Goal: Task Accomplishment & Management: Use online tool/utility

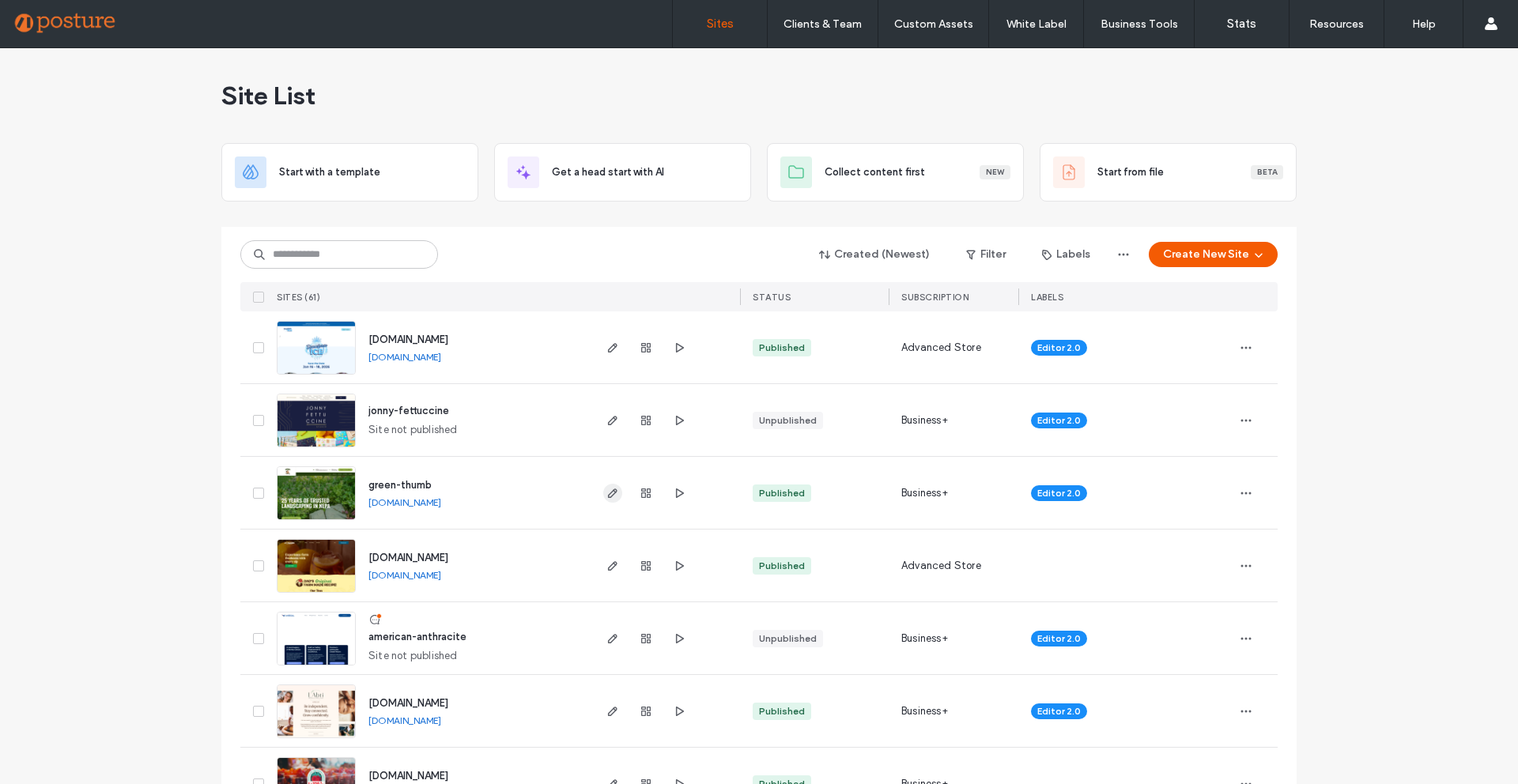
click at [609, 497] on icon "button" at bounding box center [613, 493] width 13 height 13
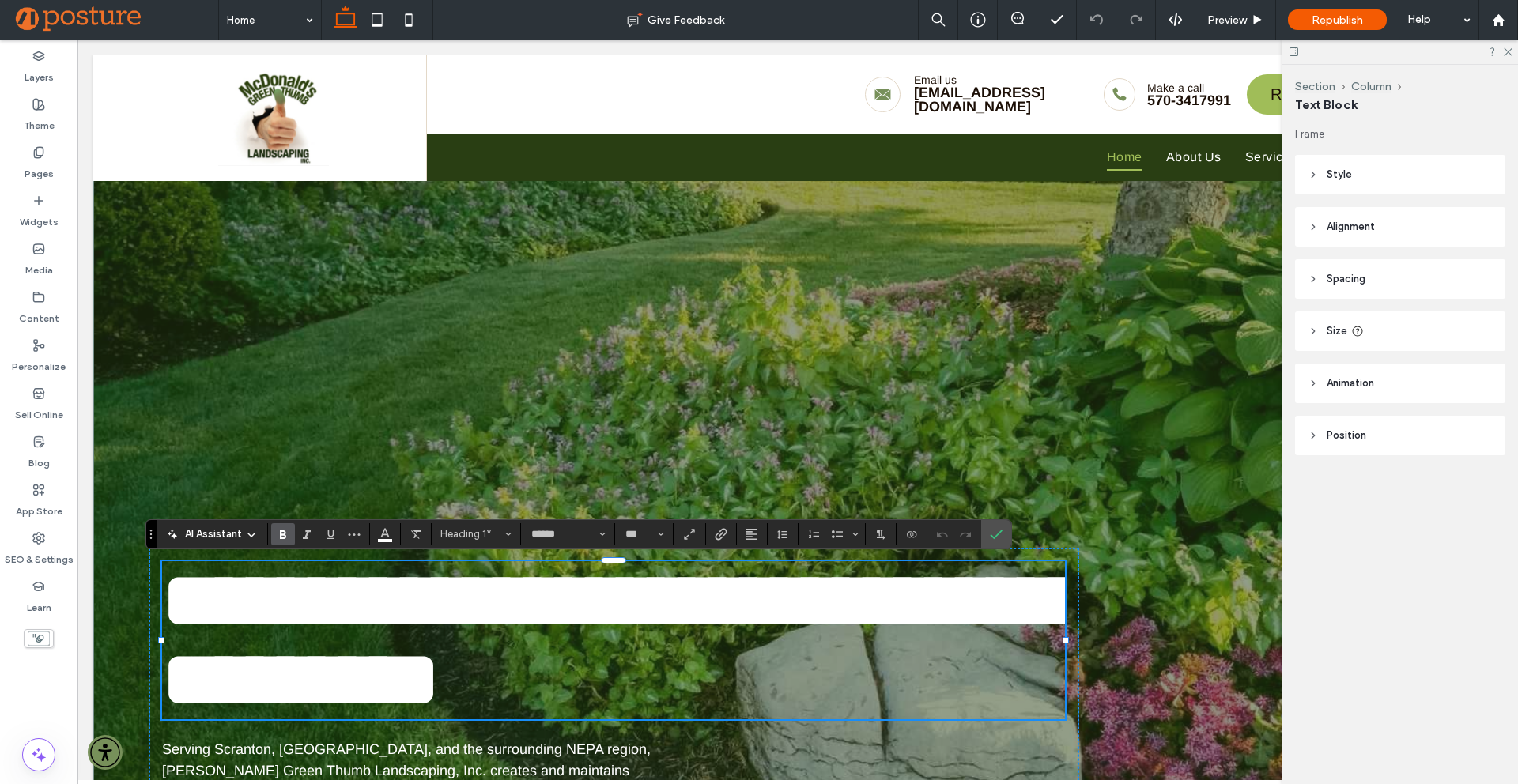
click at [237, 606] on span "**********" at bounding box center [625, 640] width 925 height 158
click at [992, 532] on icon "Confirm" at bounding box center [996, 534] width 13 height 13
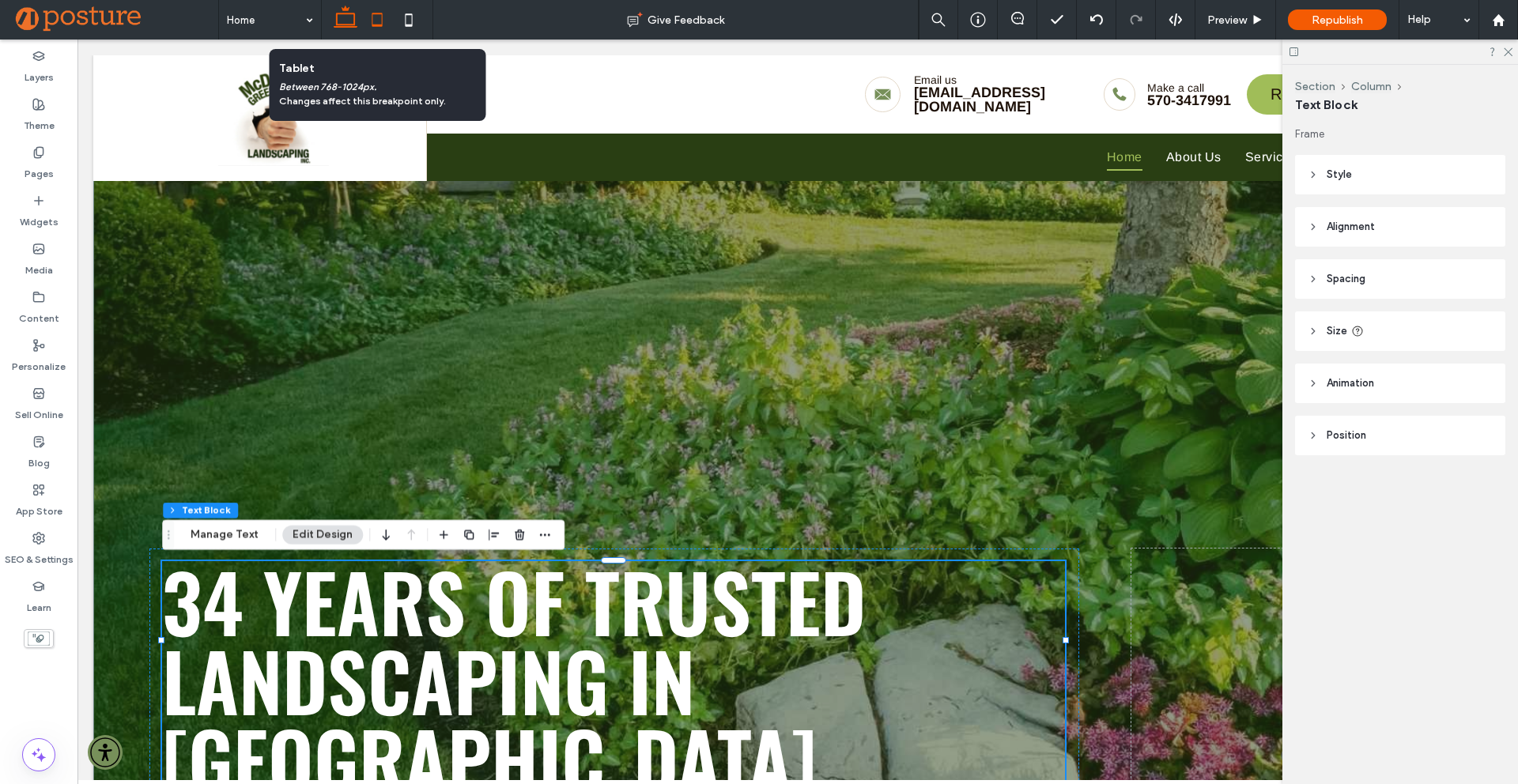
click at [380, 17] on icon at bounding box center [377, 19] width 32 height 32
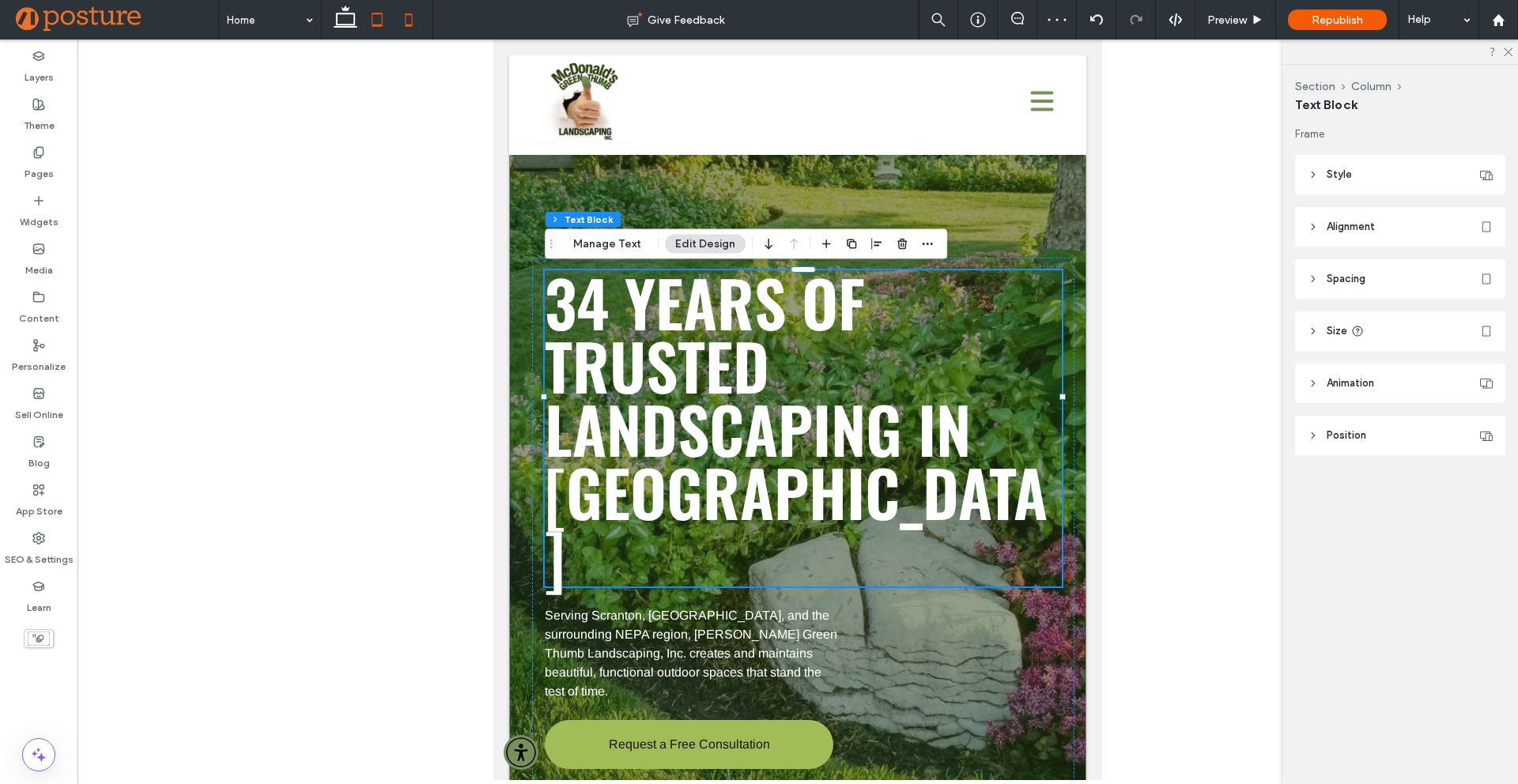
click at [407, 16] on icon at bounding box center [408, 19] width 32 height 32
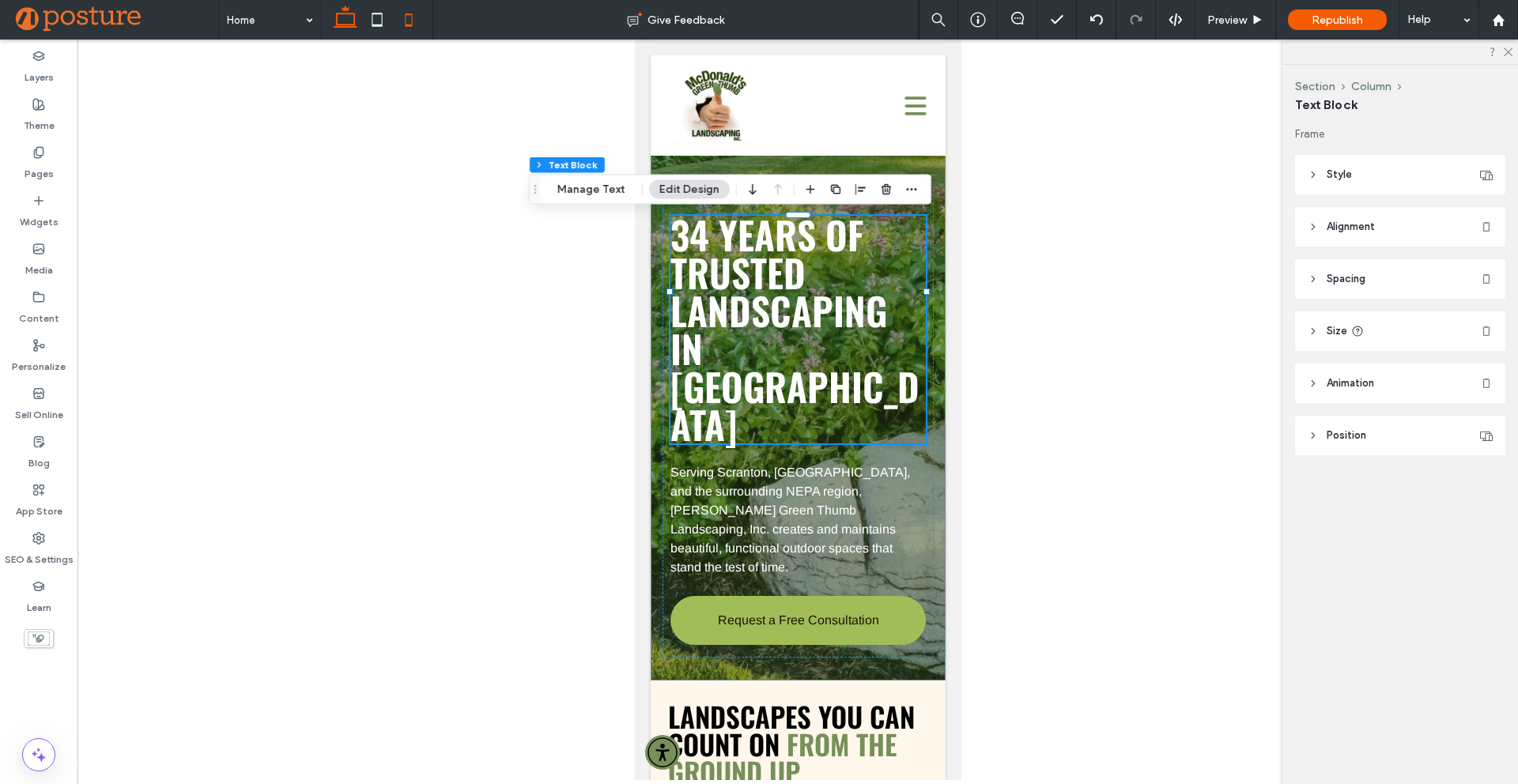
click at [339, 23] on use at bounding box center [345, 16] width 23 height 23
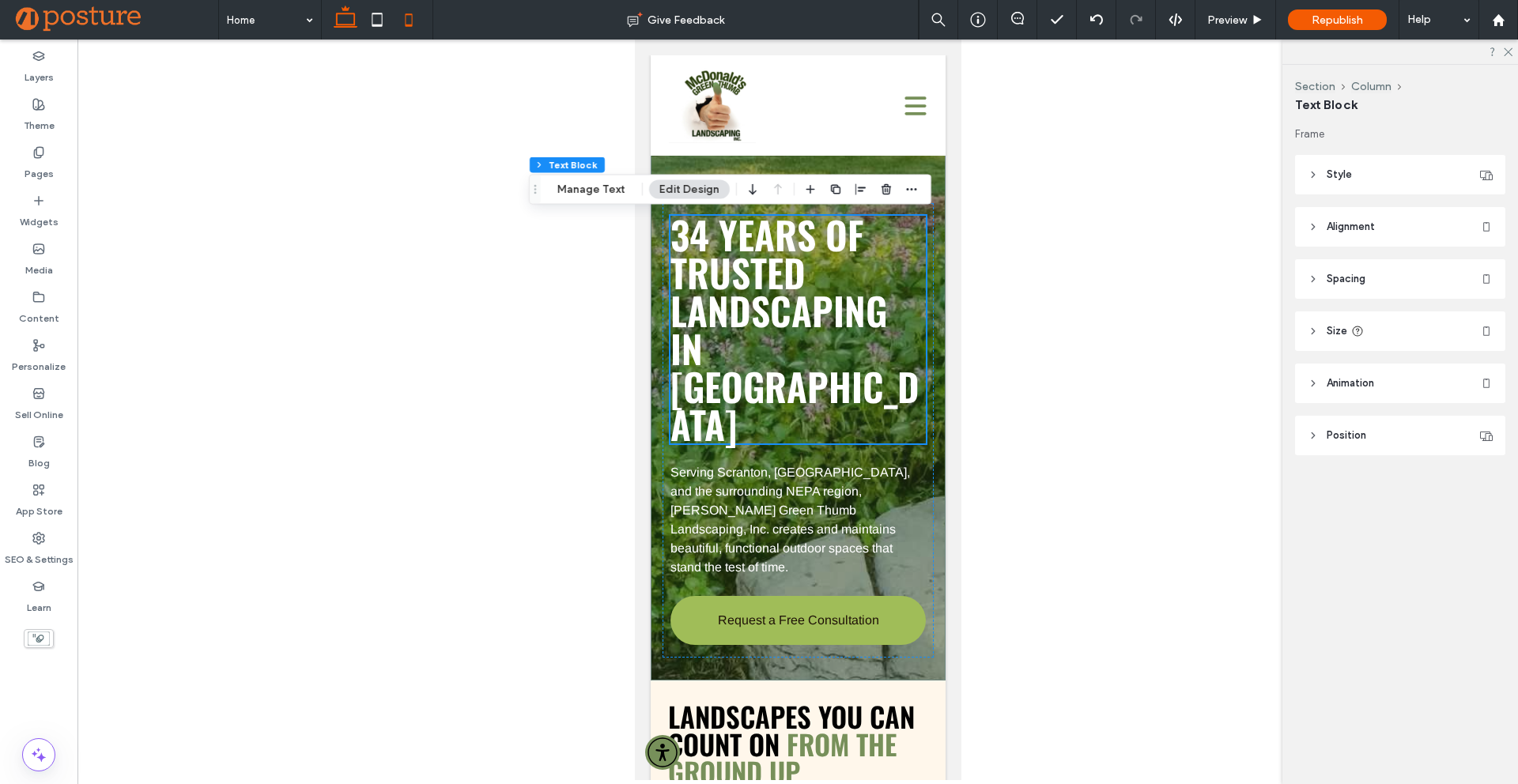
type input "****"
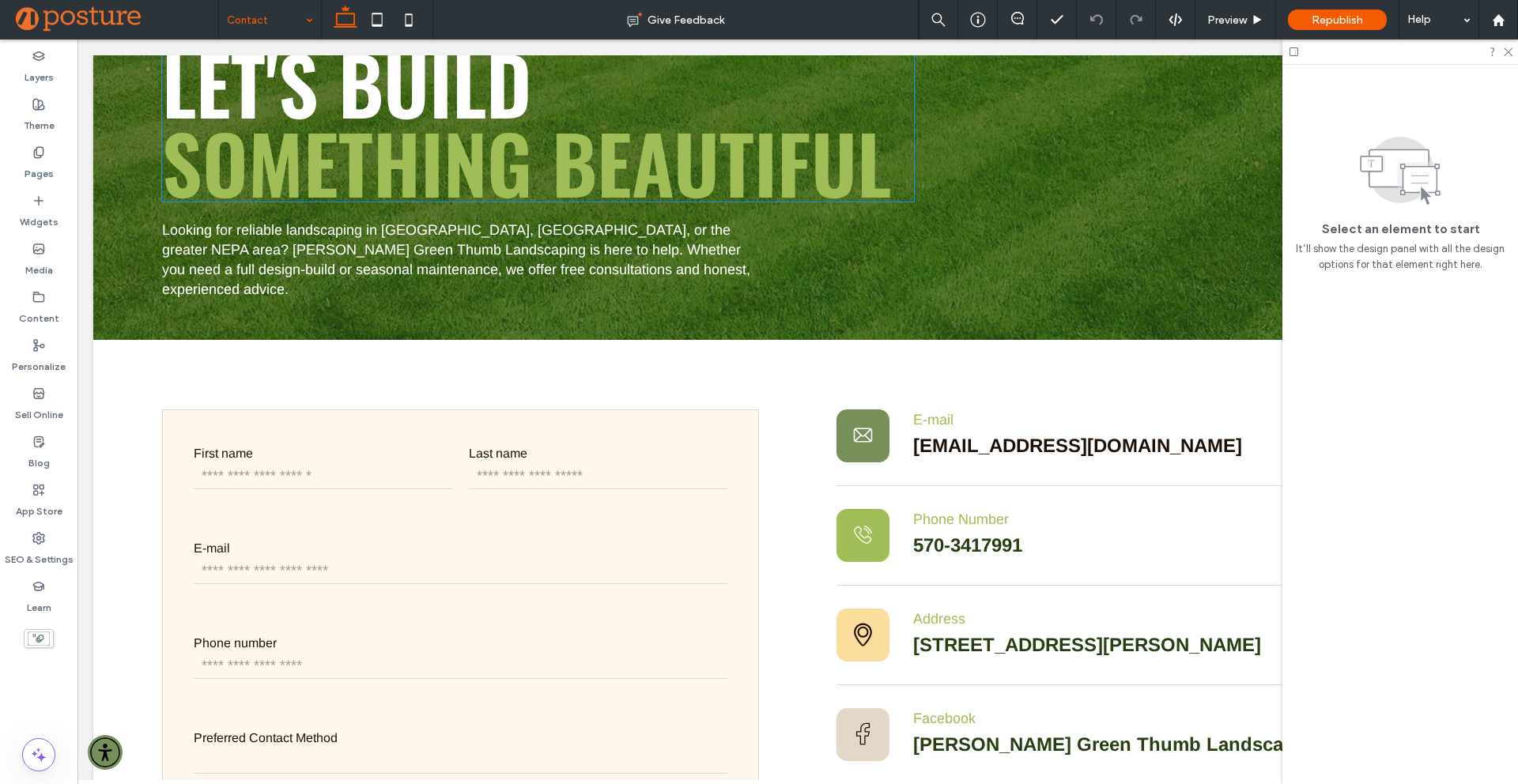
scroll to position [294, 0]
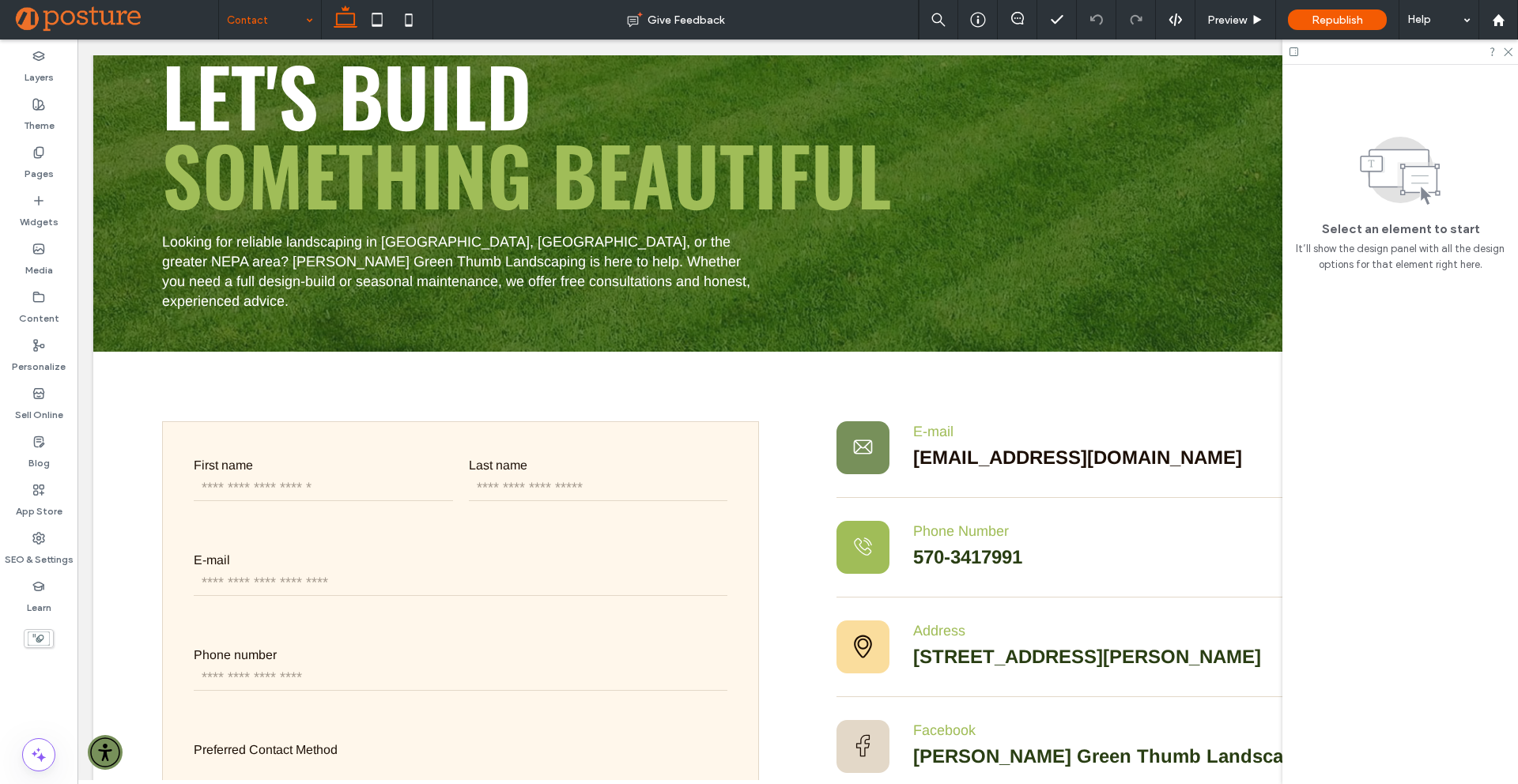
click at [294, 23] on input at bounding box center [266, 20] width 78 height 40
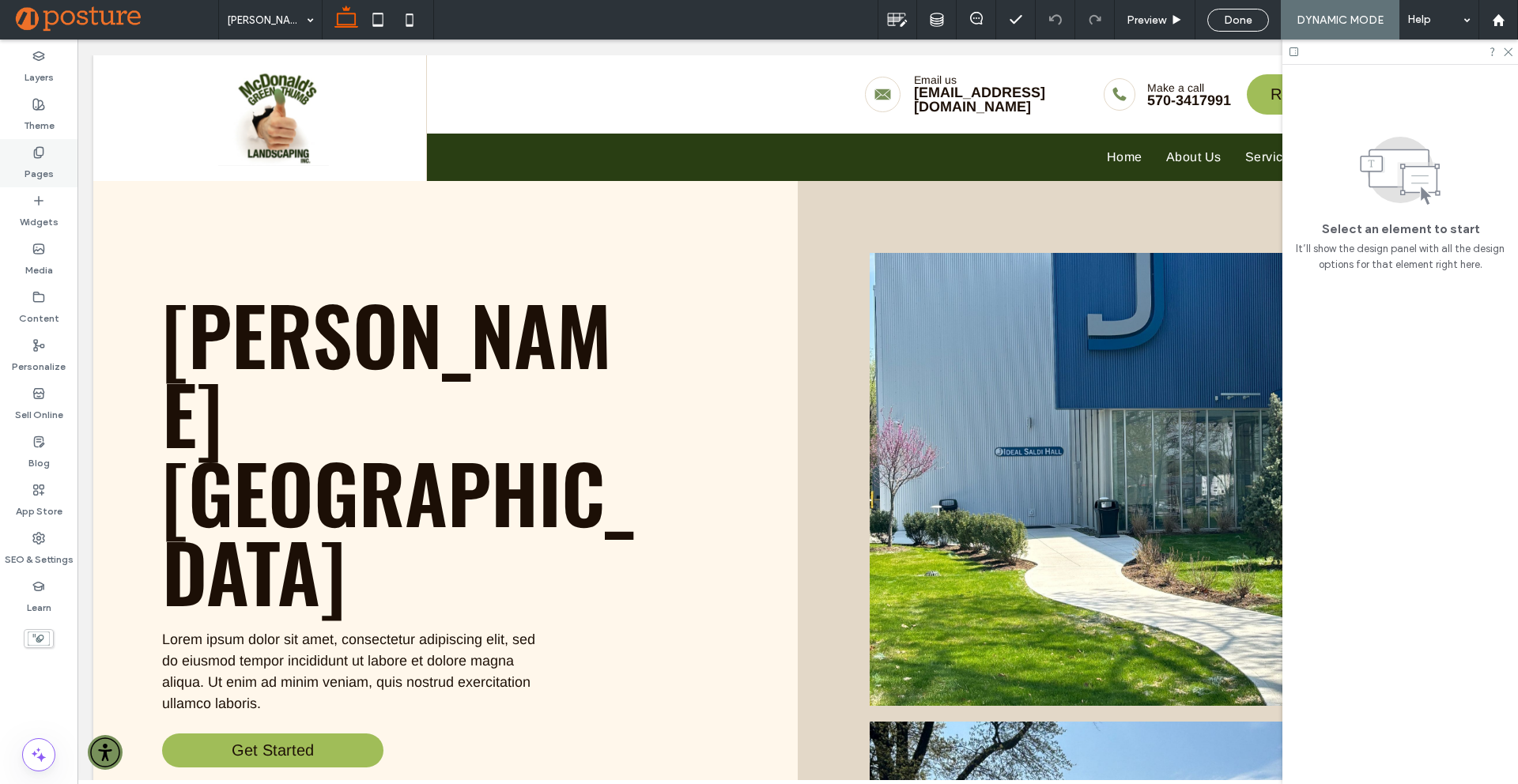
click at [49, 169] on label "Pages" at bounding box center [39, 169] width 29 height 23
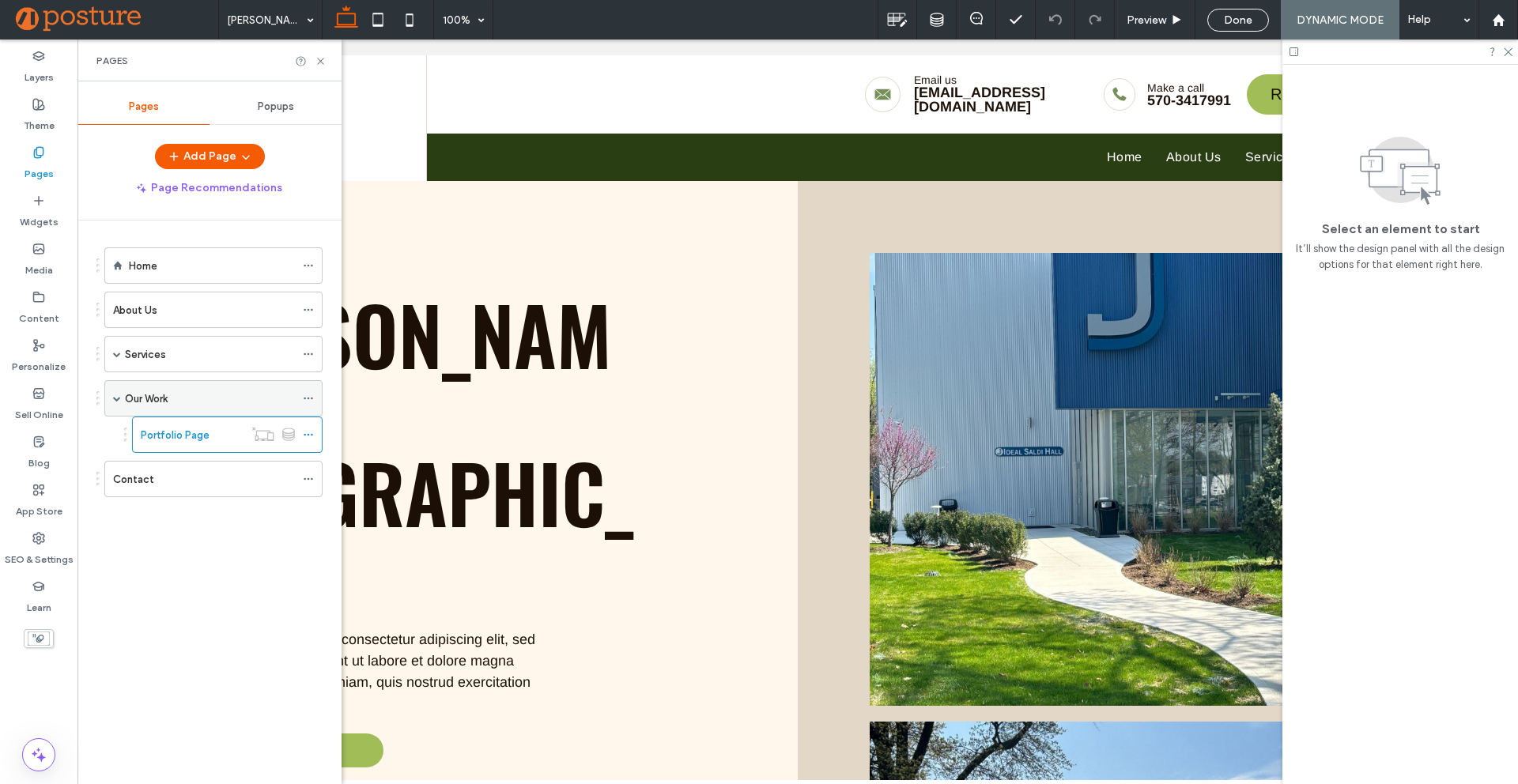
click at [209, 397] on div "Our Work" at bounding box center [210, 398] width 170 height 16
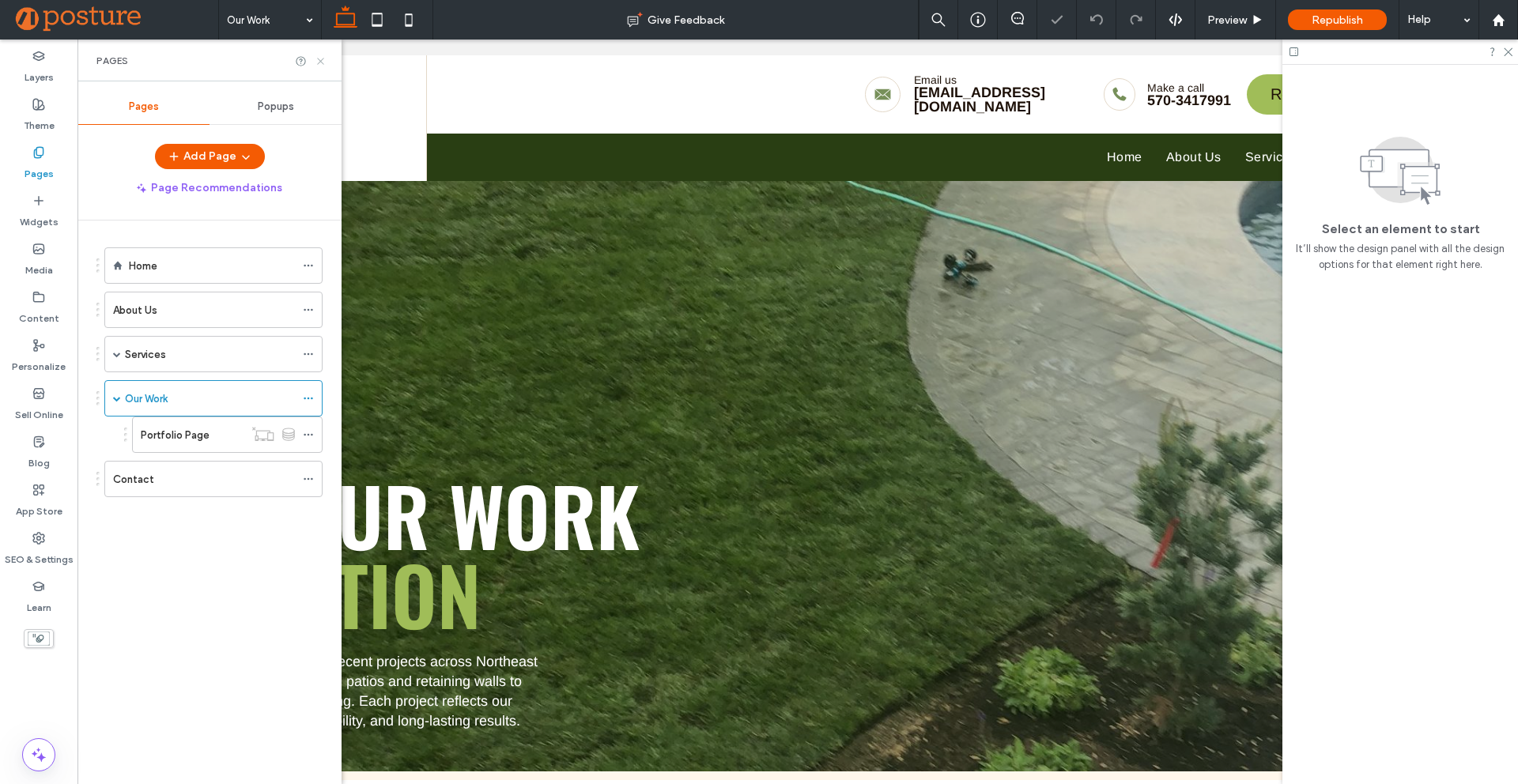
click at [322, 61] on icon at bounding box center [320, 60] width 12 height 12
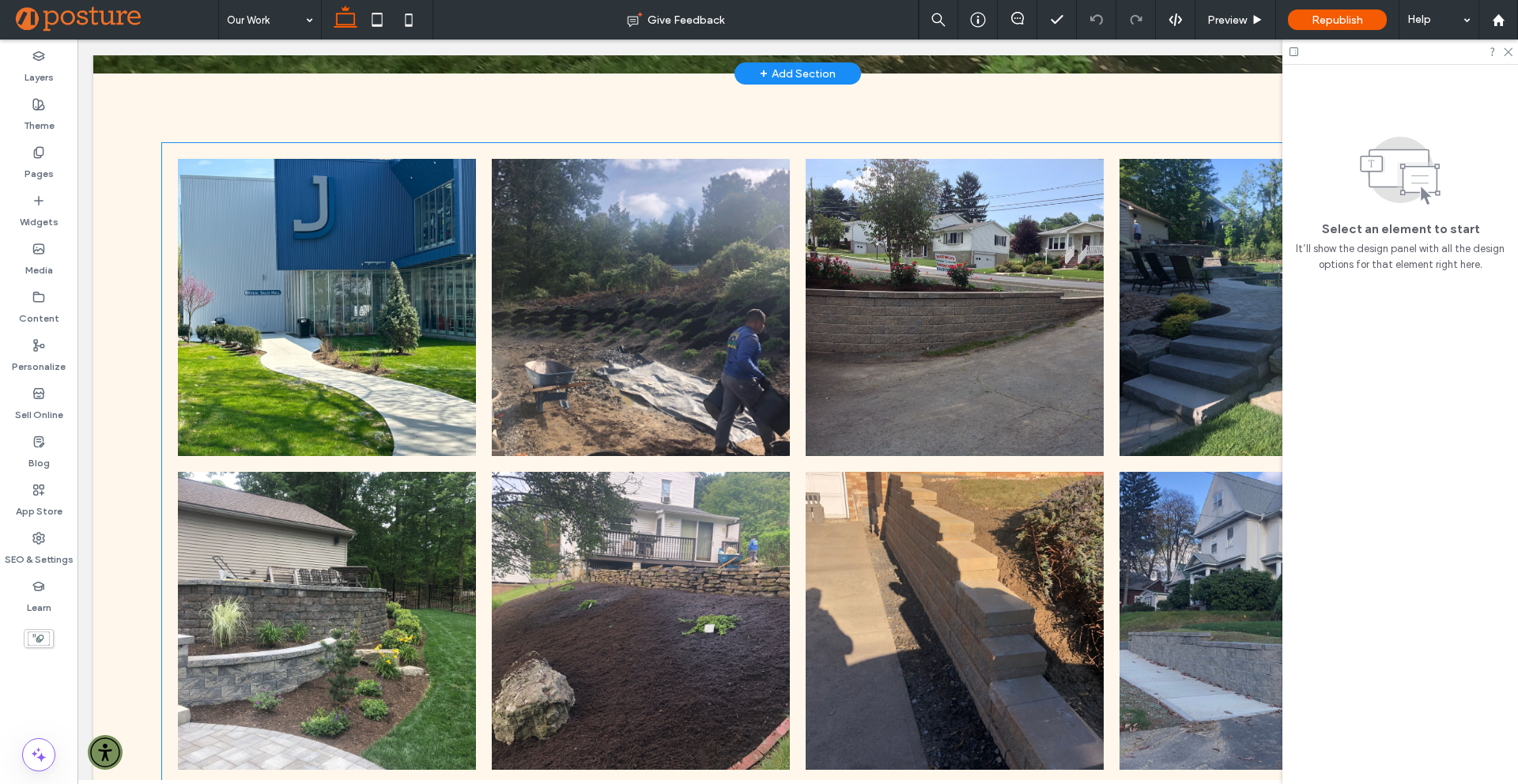
scroll to position [742, 0]
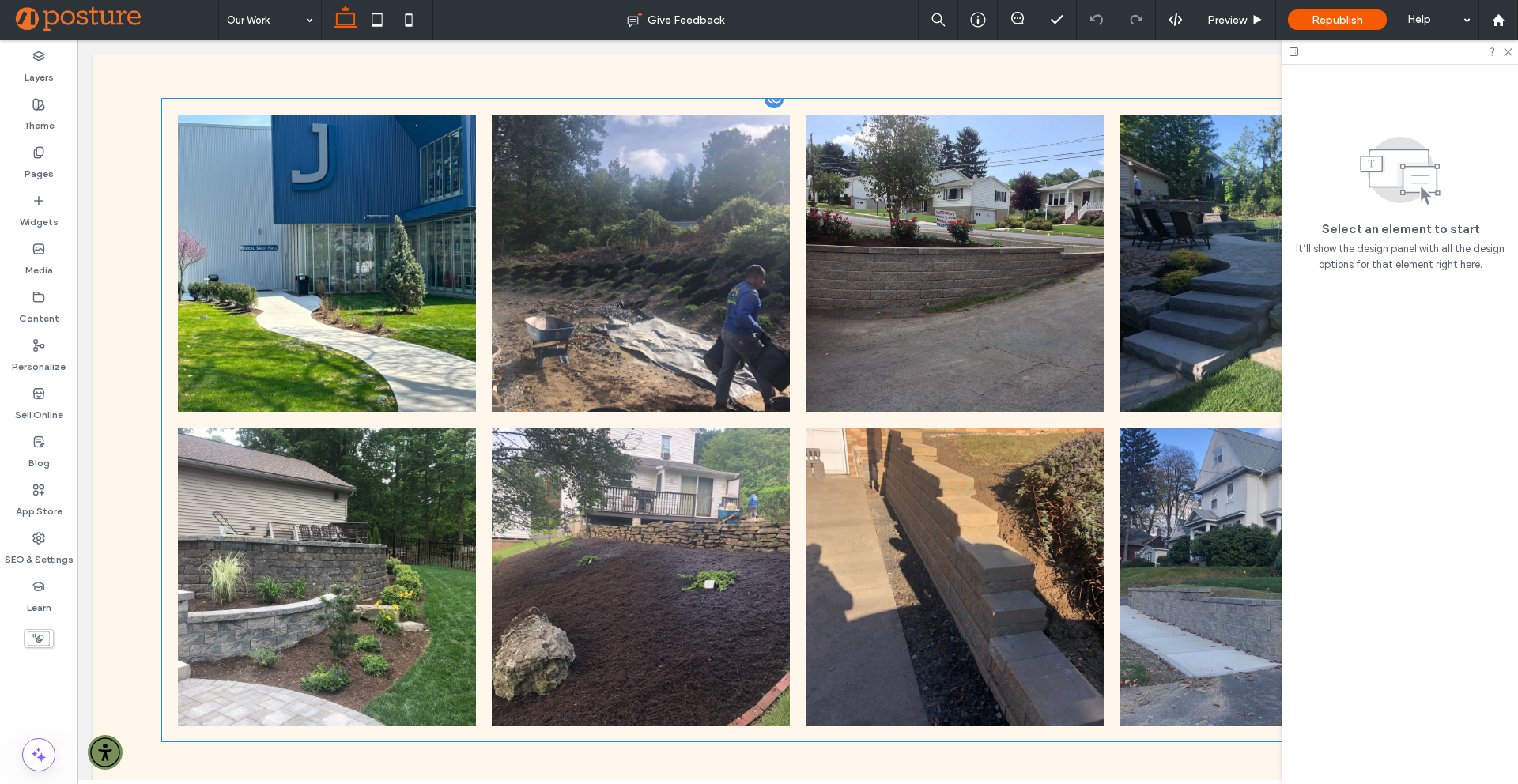
click at [321, 258] on link at bounding box center [327, 263] width 315 height 315
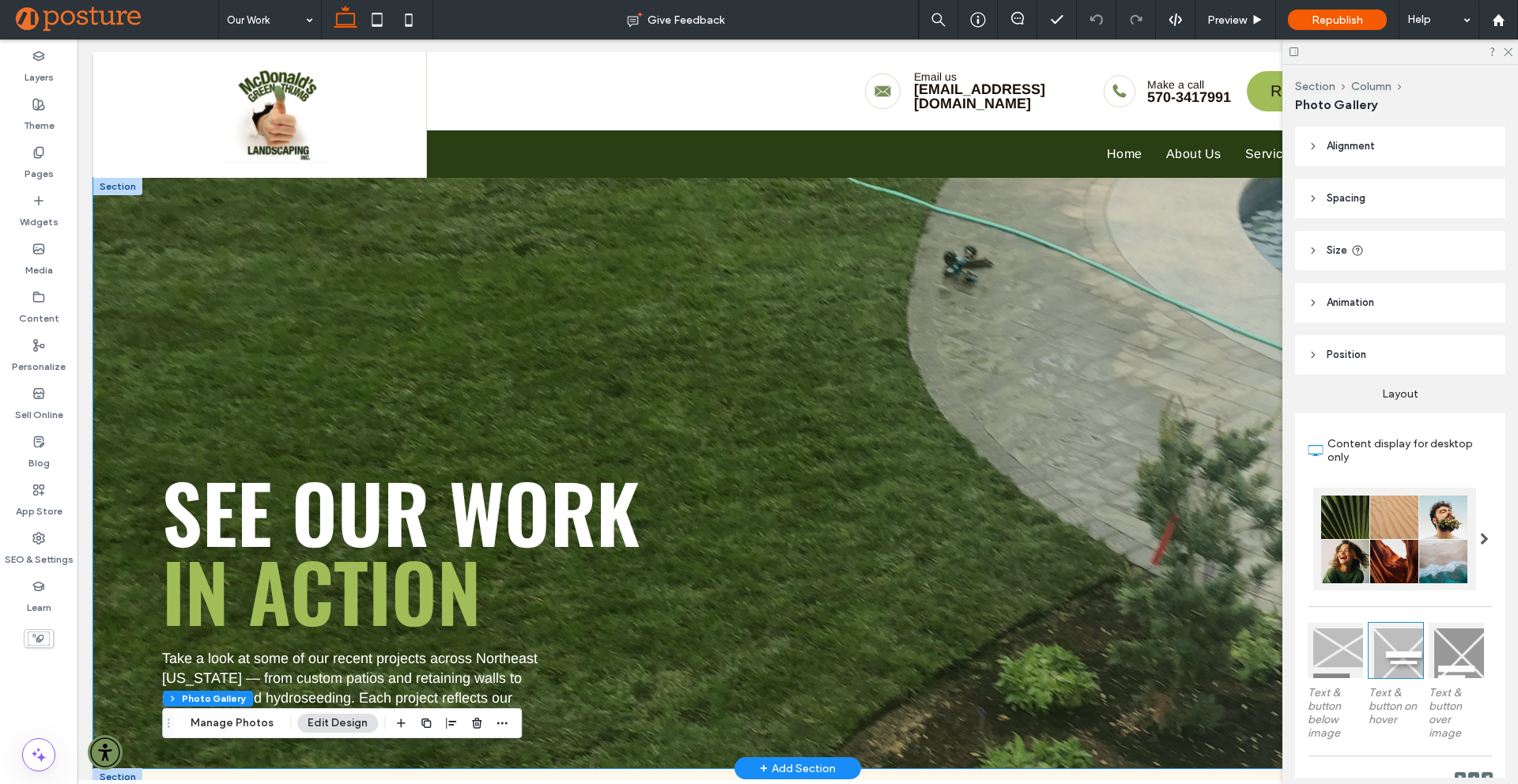
scroll to position [202, 0]
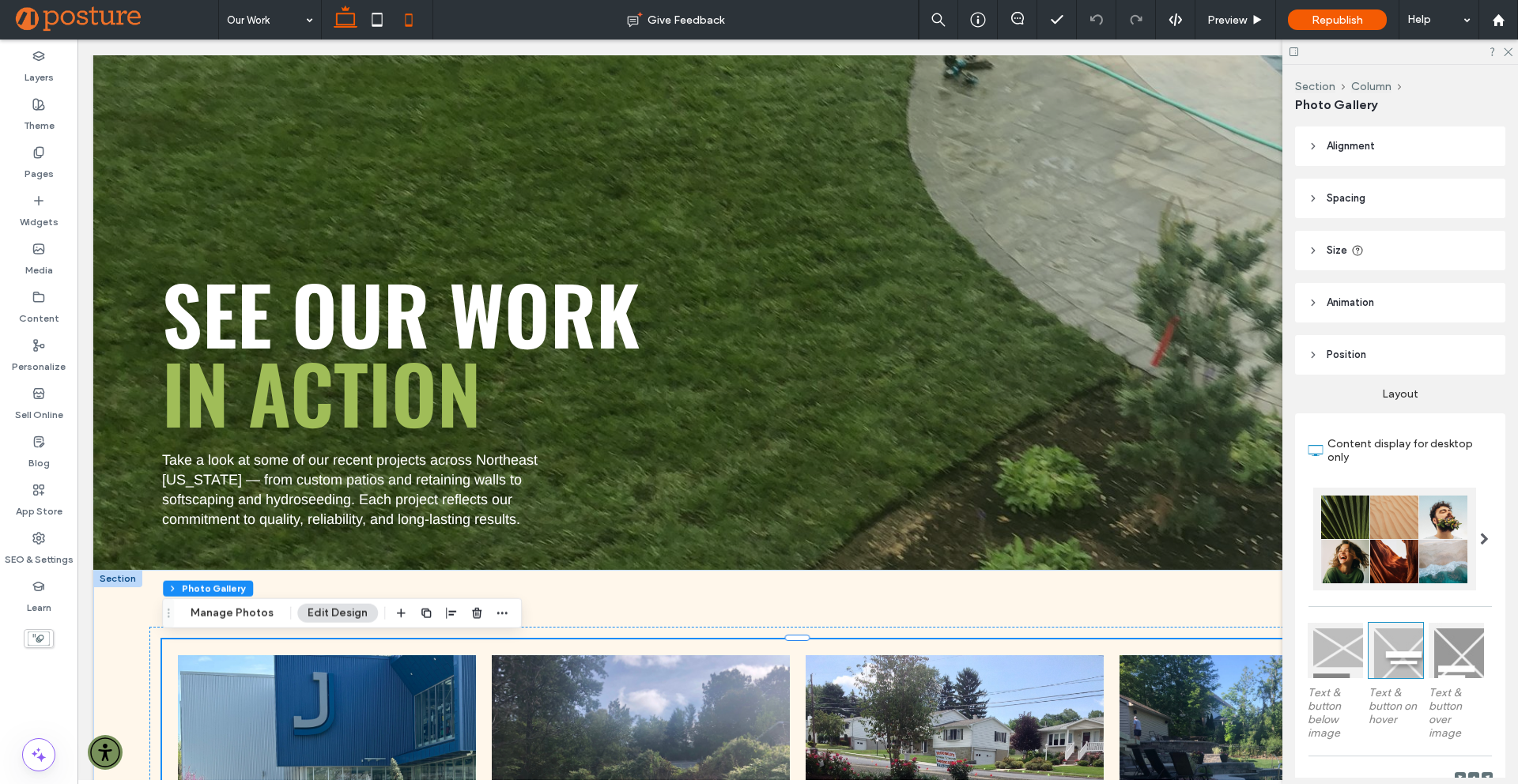
click at [414, 16] on icon at bounding box center [408, 19] width 32 height 32
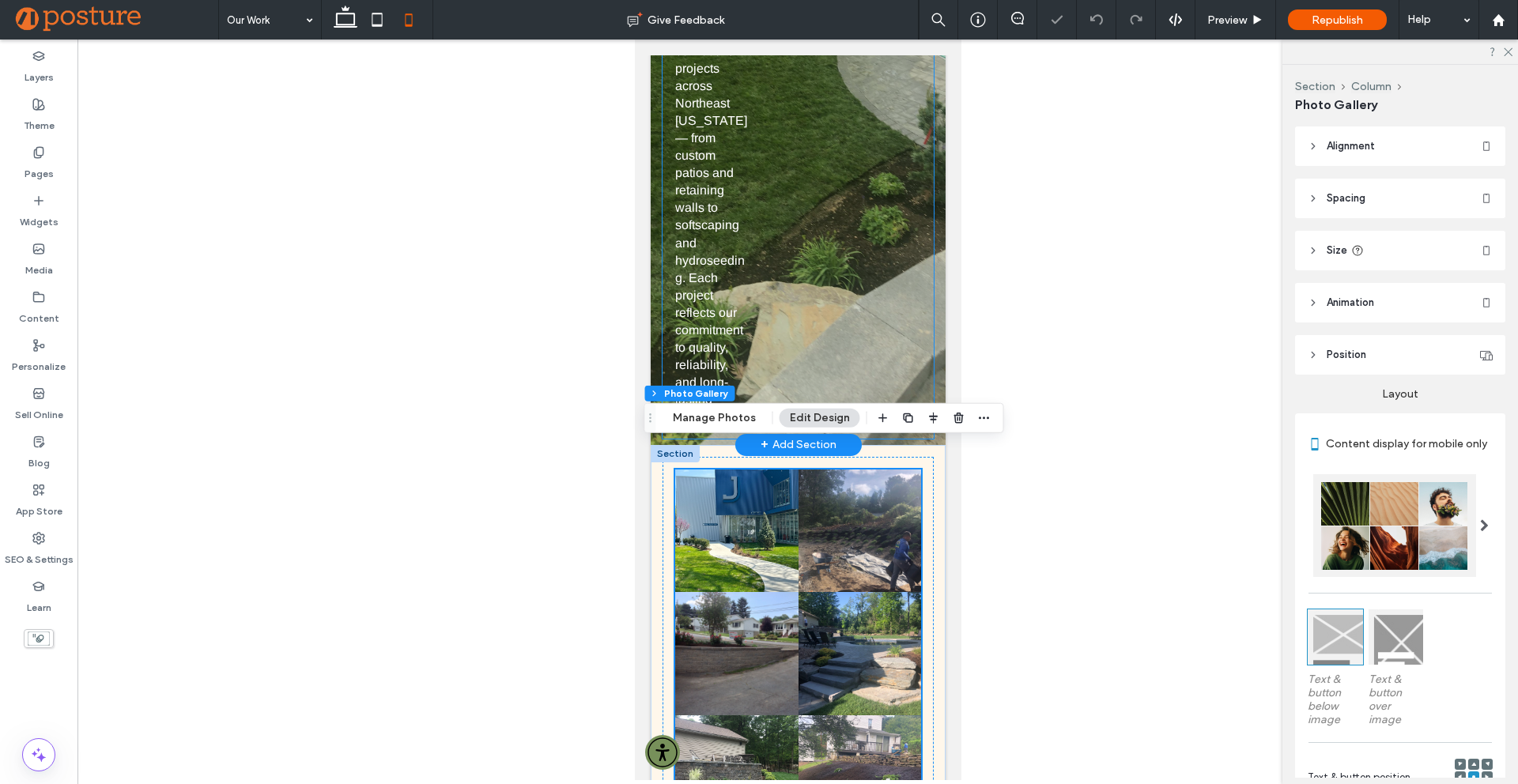
scroll to position [356, 0]
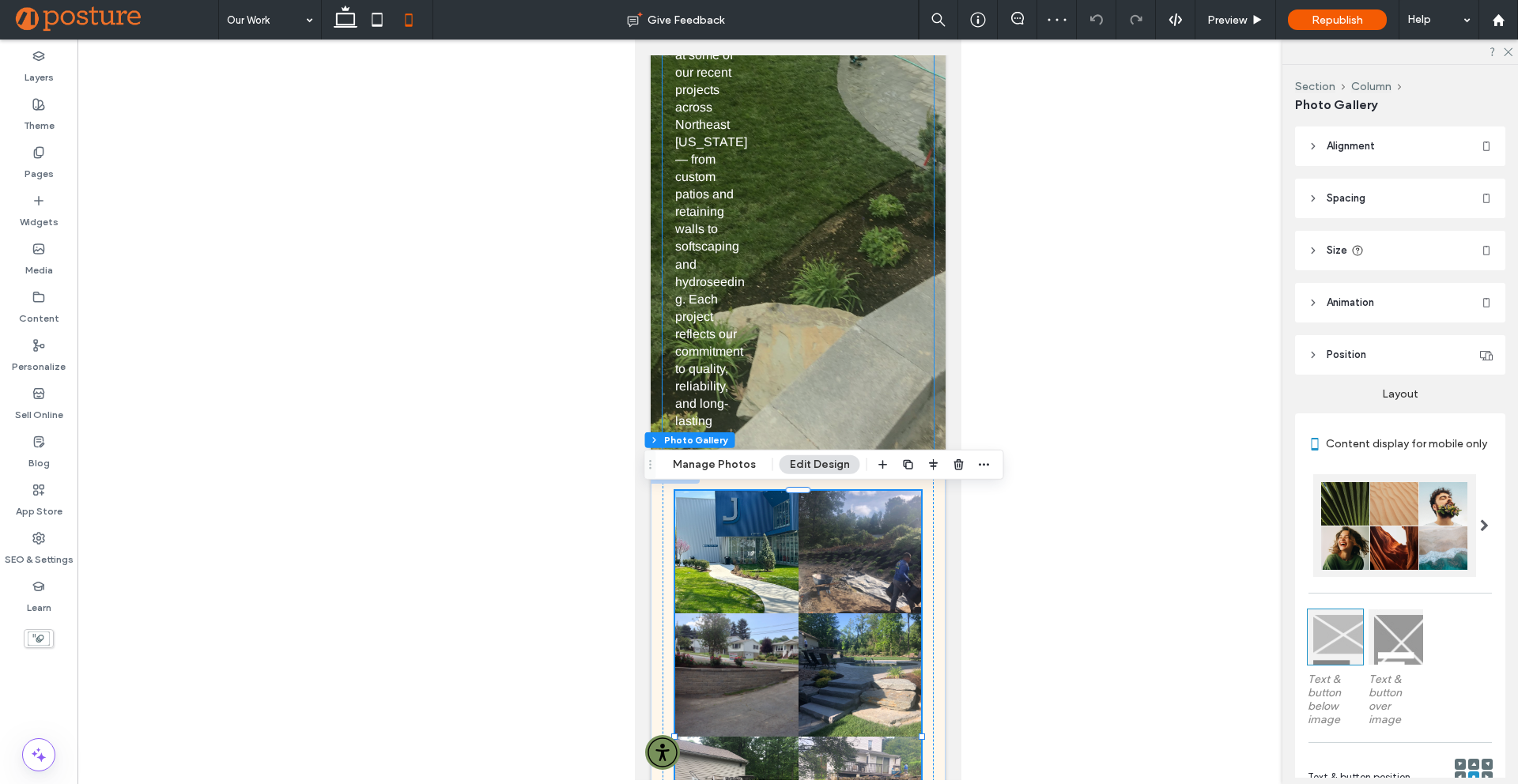
click at [818, 424] on div "See Our Work in Action Take a look at some of our recent projects across Northe…" at bounding box center [797, 190] width 271 height 542
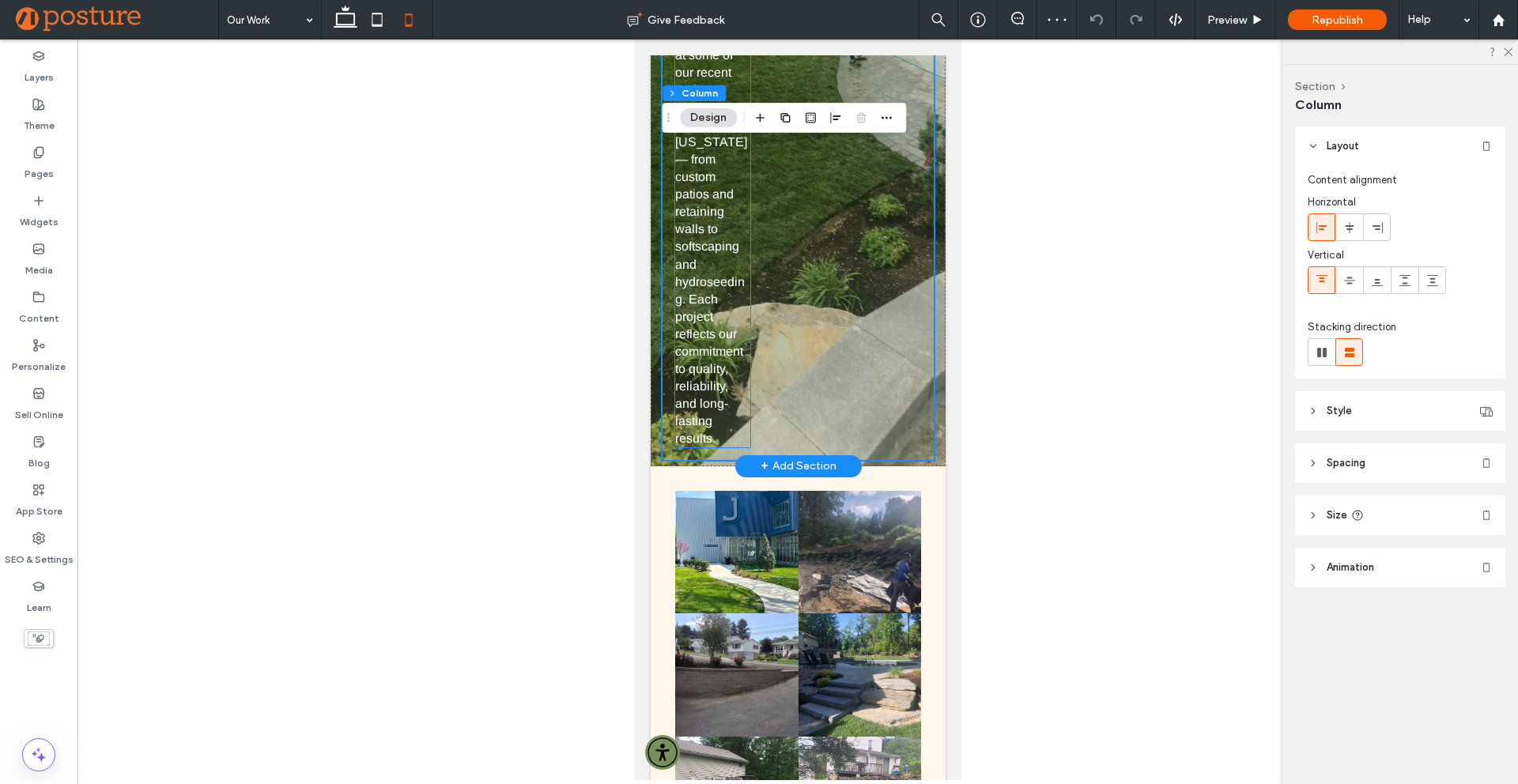
click at [743, 312] on p "Take a look at some of our recent projects across Northeast Pennsylvania — from…" at bounding box center [711, 238] width 75 height 419
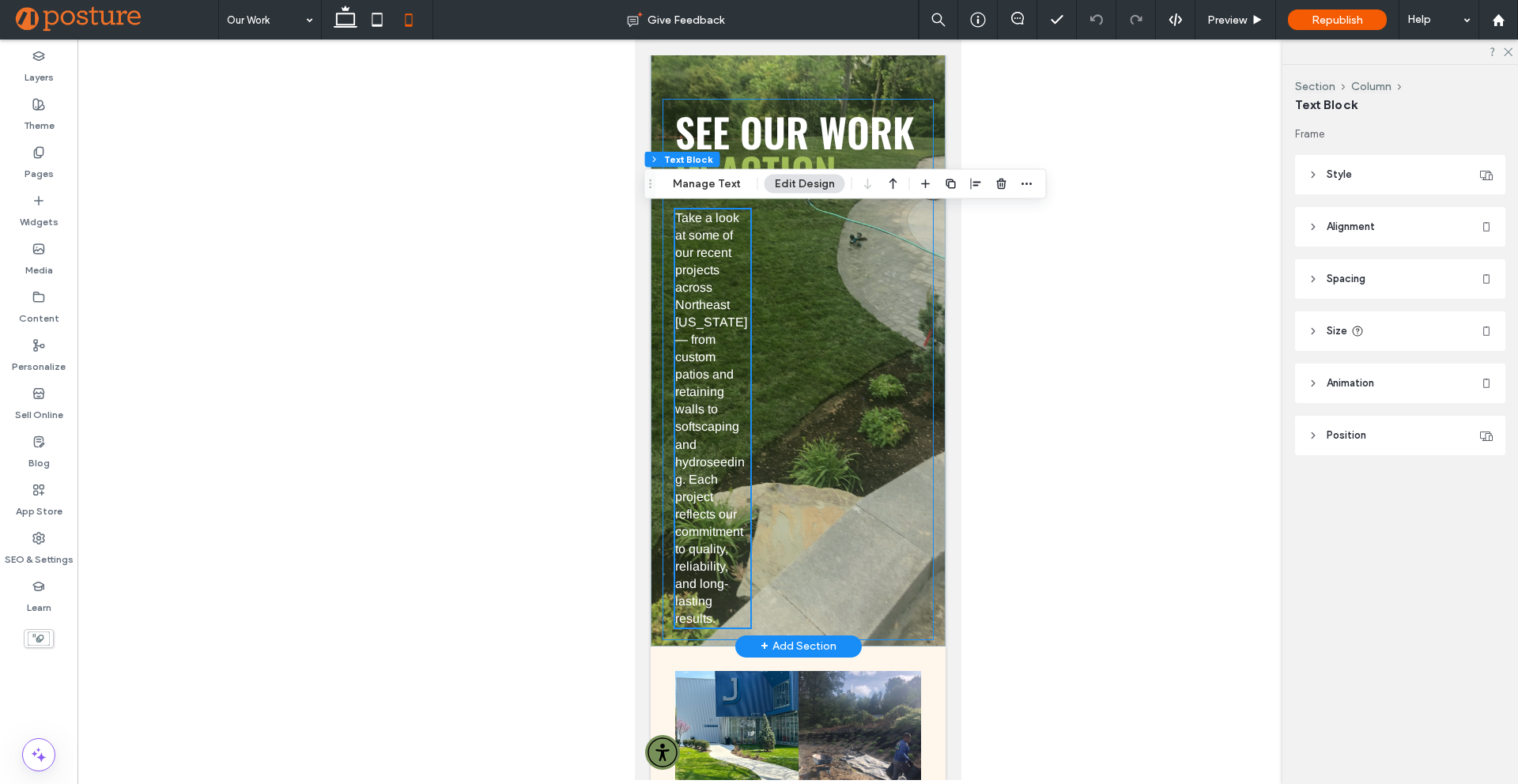
scroll to position [175, 0]
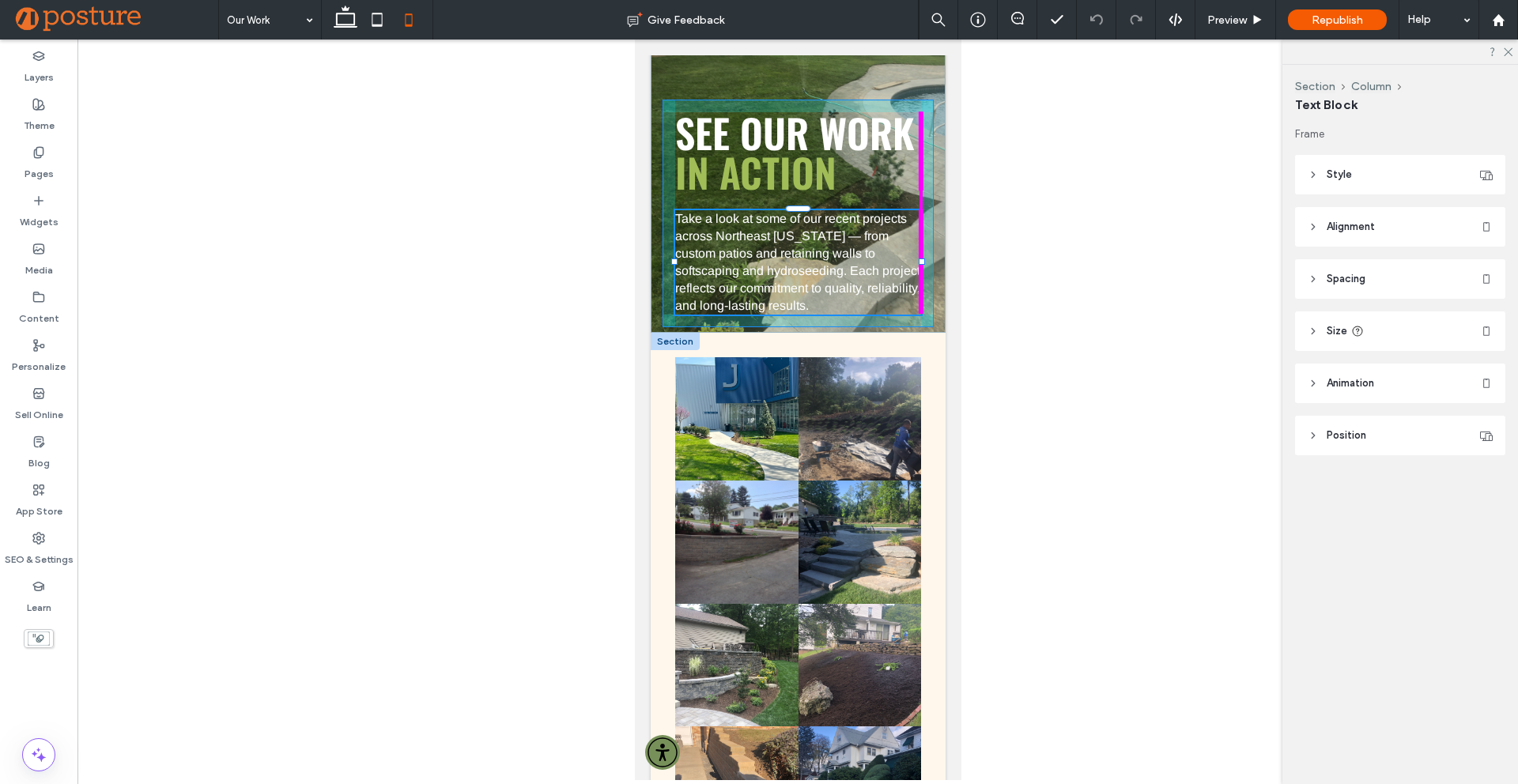
drag, startPoint x: 749, startPoint y: 419, endPoint x: 937, endPoint y: 382, distance: 191.6
click at [937, 382] on div "See Our Work in Action Take a look at some of our recent projects across Northe…" at bounding box center [797, 427] width 295 height 892
type input "***"
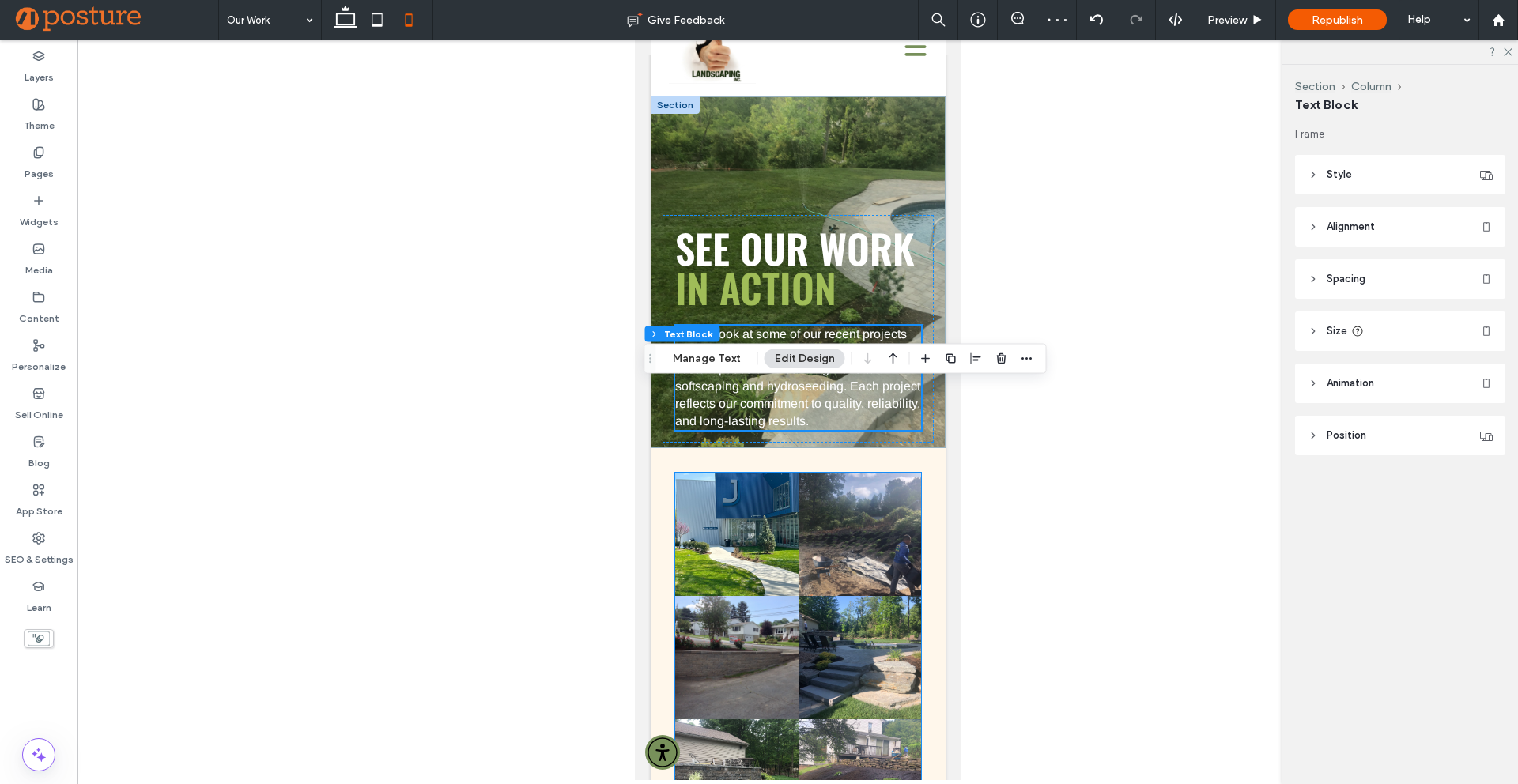
scroll to position [0, 0]
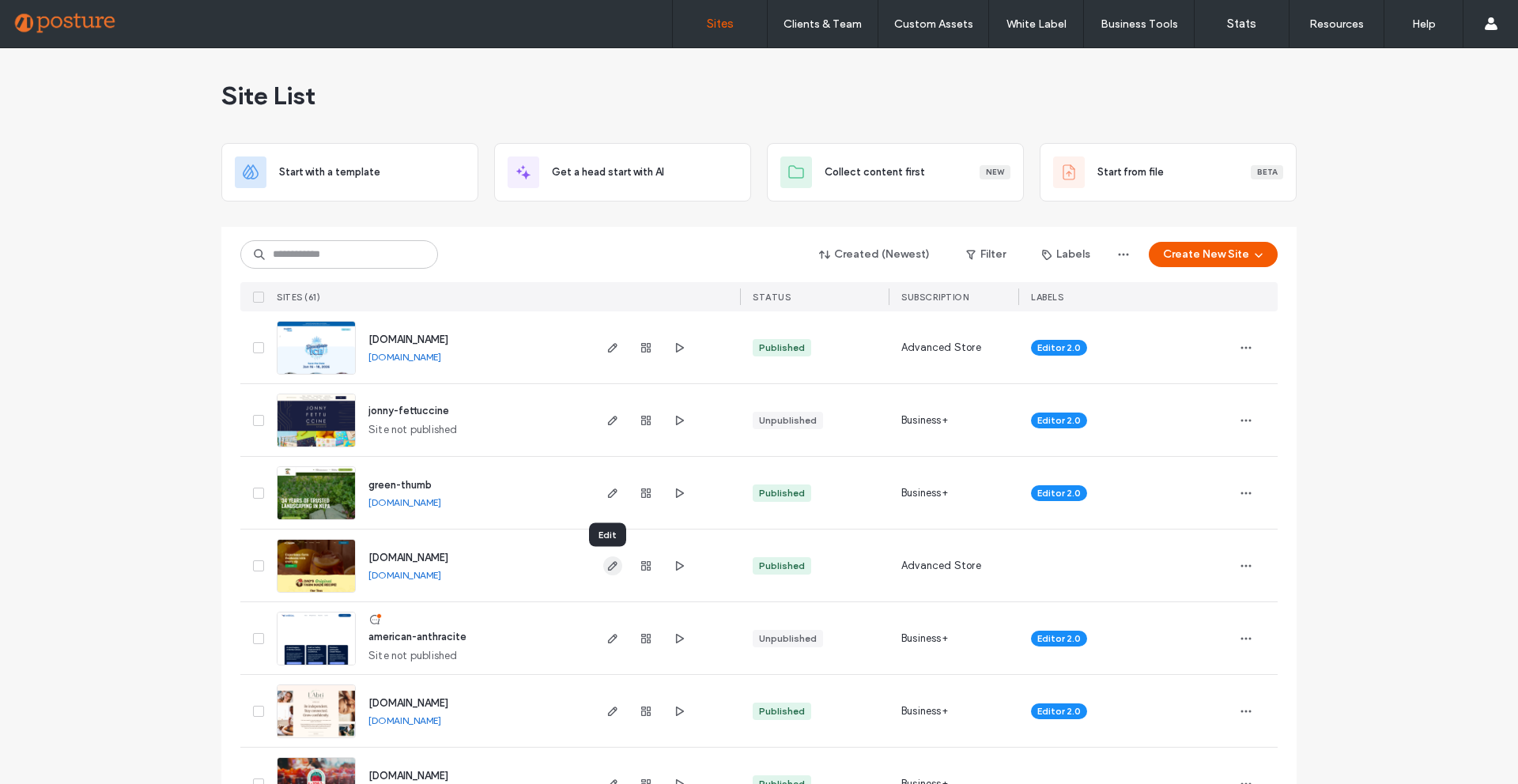
click at [607, 570] on icon "button" at bounding box center [613, 566] width 13 height 13
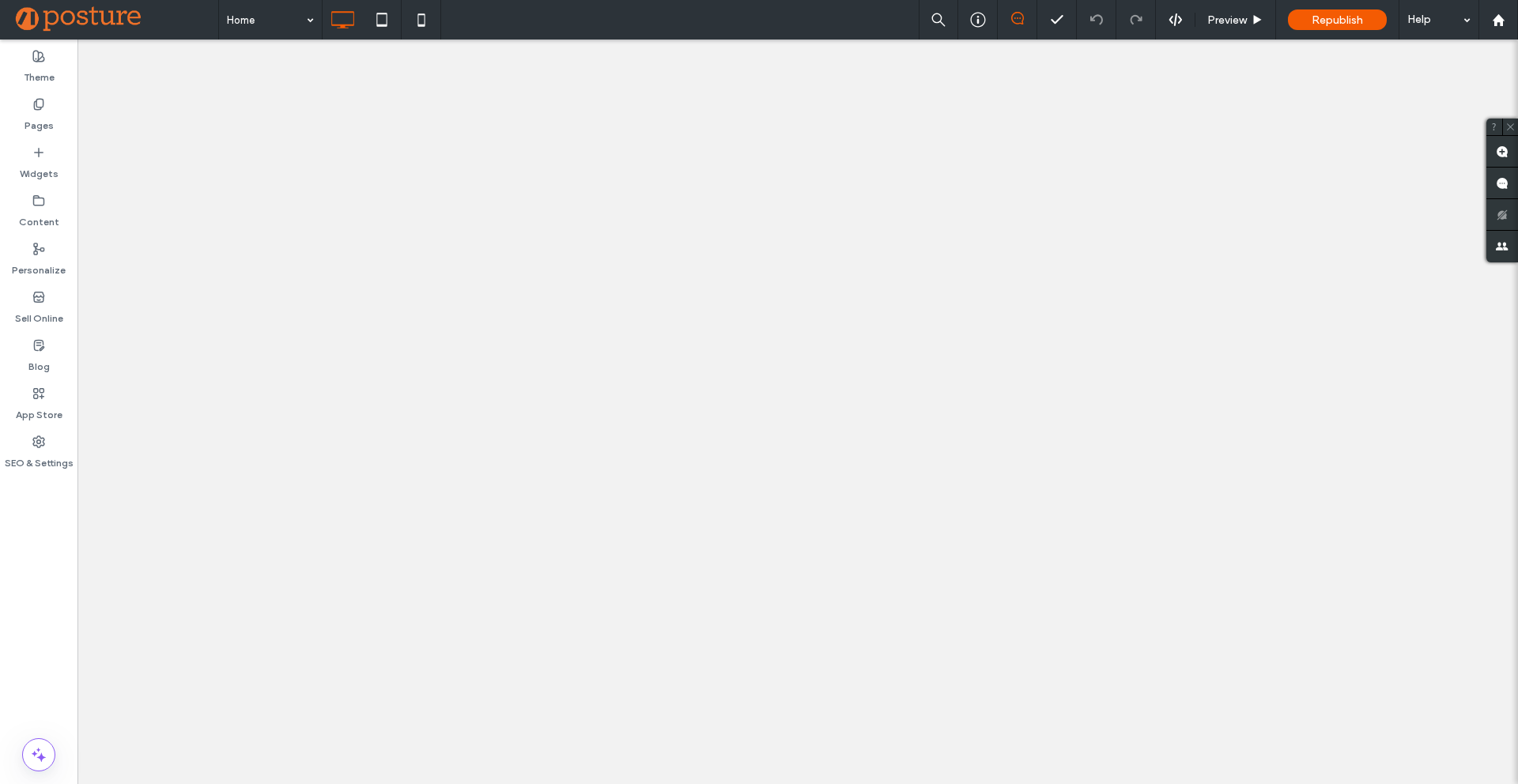
click at [48, 312] on label "Sell Online" at bounding box center [39, 315] width 48 height 23
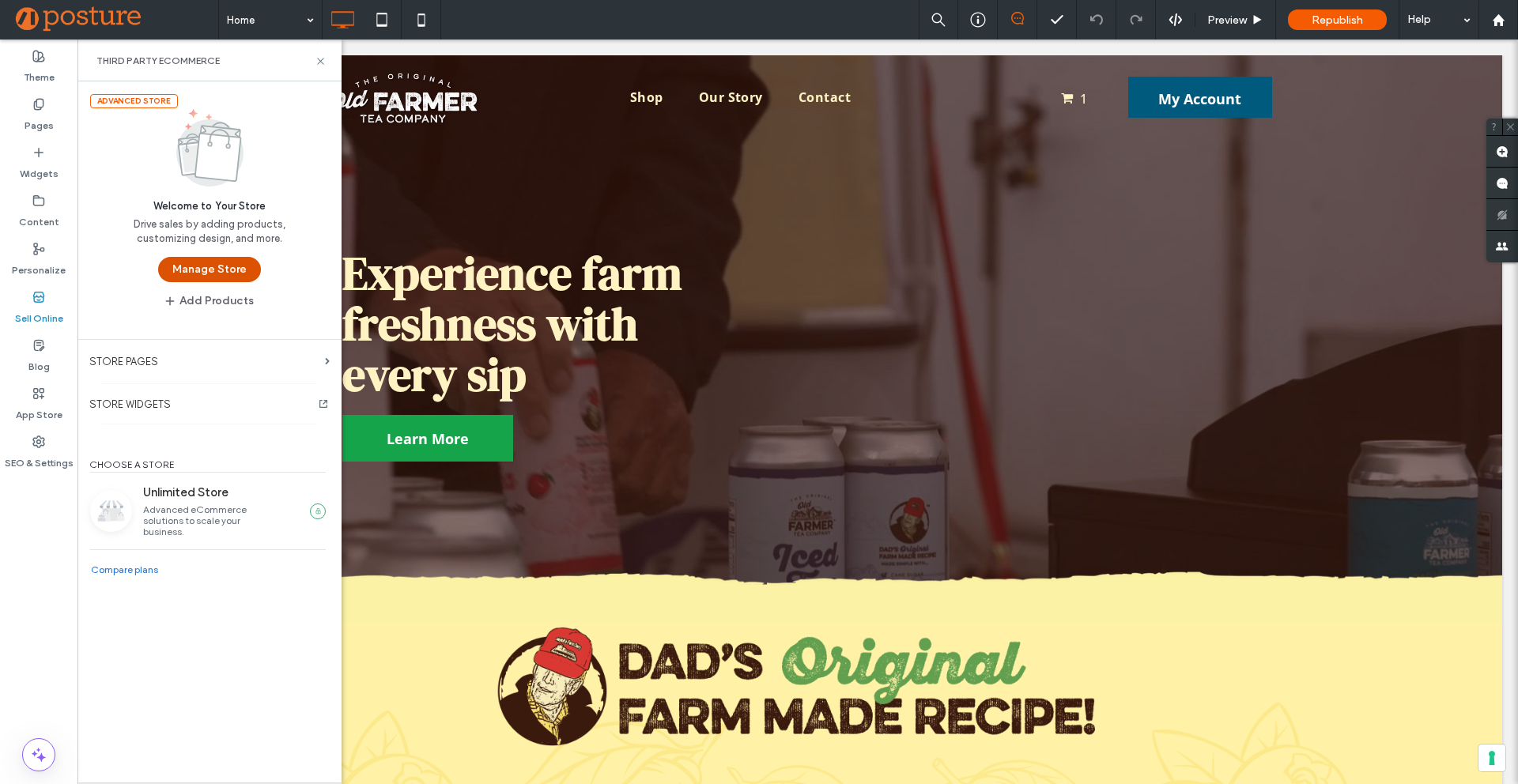
click at [225, 276] on button "Manage Store" at bounding box center [209, 269] width 103 height 25
